Goal: Task Accomplishment & Management: Use online tool/utility

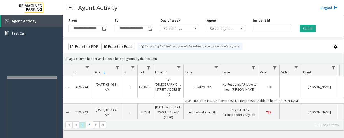
click at [42, 77] on div at bounding box center [32, 77] width 50 height 2
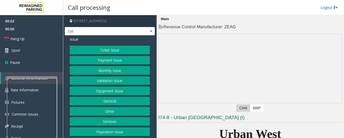
click at [117, 88] on button "Equipment Issue" at bounding box center [110, 90] width 80 height 9
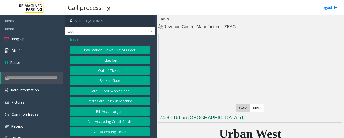
click at [117, 89] on button "Gate / Door Won't Open" at bounding box center [110, 90] width 80 height 9
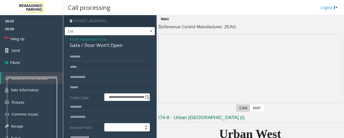
scroll to position [101, 0]
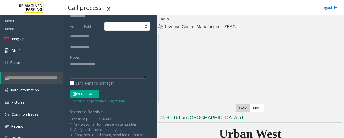
click at [82, 92] on button "Vend Gate" at bounding box center [84, 93] width 29 height 9
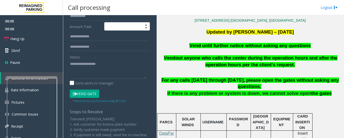
click at [233, 46] on span "Vend until further notice without asking any questions" at bounding box center [249, 45] width 121 height 5
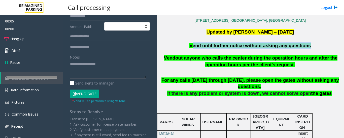
click at [233, 46] on span "Vend until further notice without asking any questions" at bounding box center [249, 45] width 121 height 5
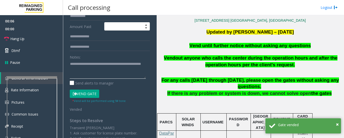
click at [114, 72] on textarea at bounding box center [108, 69] width 76 height 19
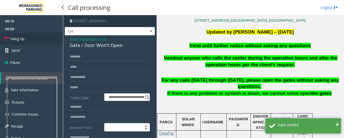
type textarea "**********"
click at [11, 38] on span "Hang Up" at bounding box center [17, 38] width 14 height 5
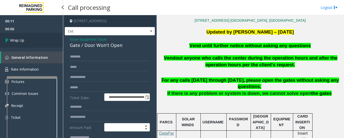
click at [26, 39] on link "Wrap Up" at bounding box center [31, 40] width 63 height 15
